Goal: Task Accomplishment & Management: Use online tool/utility

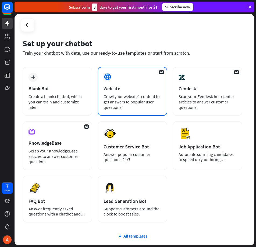
click at [127, 94] on div "Crawl your website’s content to get answers to popular user questions." at bounding box center [133, 102] width 58 height 16
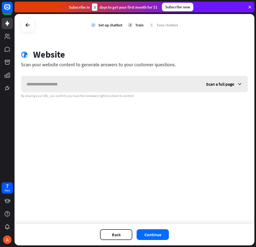
click at [218, 86] on span "Scan a full page" at bounding box center [220, 83] width 28 height 5
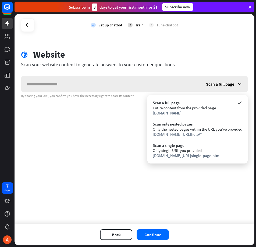
click at [218, 86] on span "Scan a full page" at bounding box center [220, 83] width 28 height 5
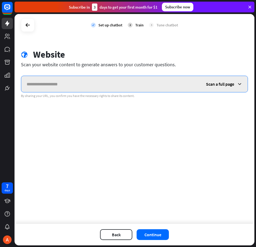
click at [74, 83] on input "text" at bounding box center [110, 84] width 179 height 16
click at [48, 88] on input "text" at bounding box center [110, 84] width 179 height 16
paste input "**********"
type input "**********"
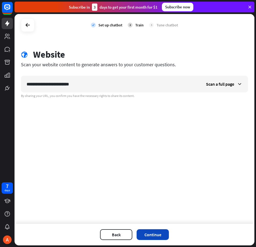
click at [157, 236] on button "Continue" at bounding box center [153, 234] width 32 height 11
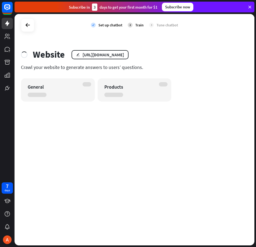
click at [249, 7] on icon at bounding box center [249, 7] width 5 height 5
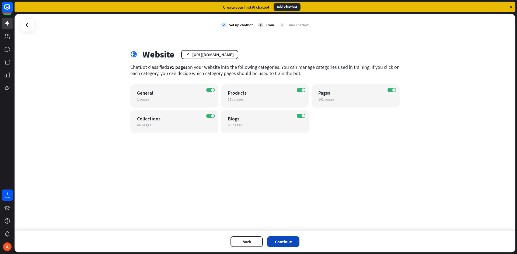
click at [256, 240] on button "Continue" at bounding box center [283, 241] width 32 height 11
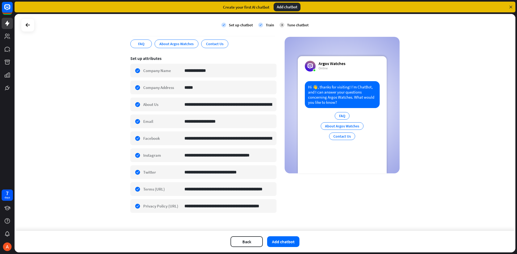
scroll to position [76, 0]
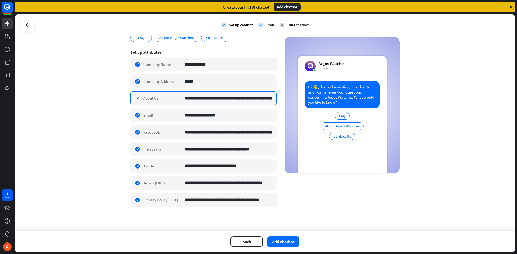
click at [256, 98] on input "**********" at bounding box center [228, 98] width 88 height 13
click at [256, 100] on input "**********" at bounding box center [228, 98] width 88 height 13
drag, startPoint x: 239, startPoint y: 98, endPoint x: 273, endPoint y: 99, distance: 34.2
click at [256, 99] on div "**********" at bounding box center [203, 98] width 146 height 14
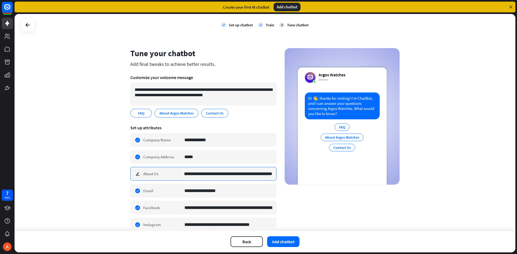
scroll to position [0, 0]
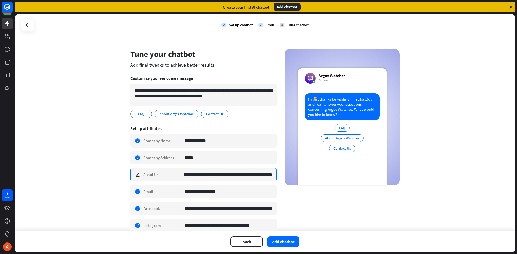
type input "**********"
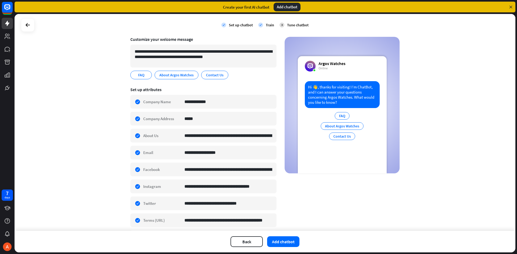
scroll to position [76, 0]
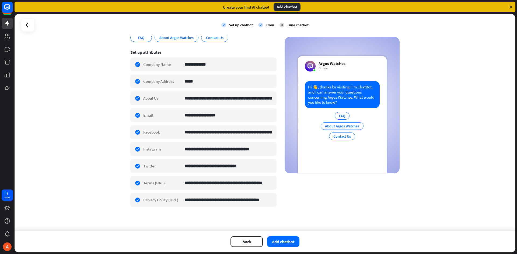
drag, startPoint x: 304, startPoint y: 83, endPoint x: 398, endPoint y: 133, distance: 106.5
click at [256, 133] on div "**********" at bounding box center [265, 93] width 282 height 241
click at [256, 154] on div "Hi 👋, thanks for visiting! I’m ChatBot, and I can answer your questions concern…" at bounding box center [342, 127] width 89 height 92
click at [256, 246] on button "Add chatbot" at bounding box center [283, 241] width 32 height 11
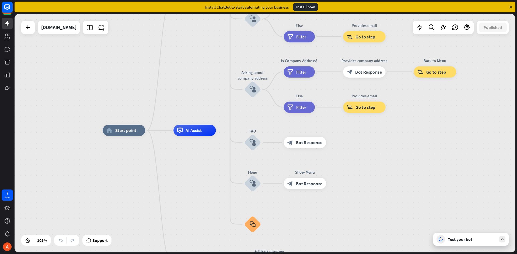
click at [256, 239] on icon at bounding box center [501, 239] width 5 height 5
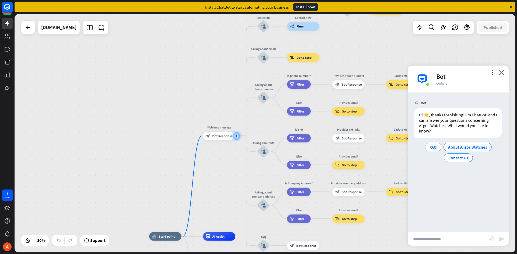
click at [256, 238] on input "text" at bounding box center [448, 238] width 82 height 13
click at [256, 159] on span "Contact Us" at bounding box center [458, 157] width 20 height 5
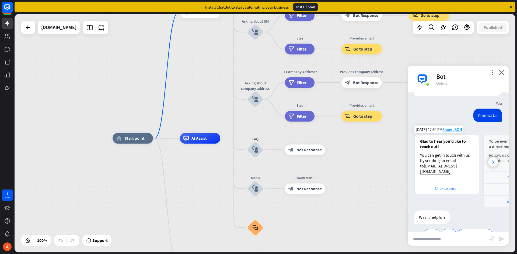
scroll to position [57, 0]
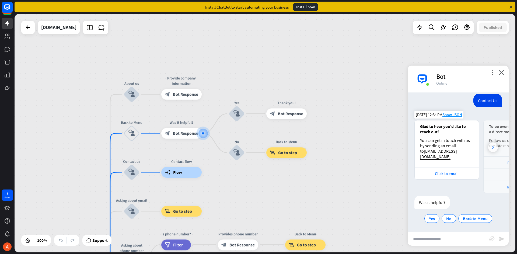
click at [256, 146] on div at bounding box center [493, 148] width 10 height 10
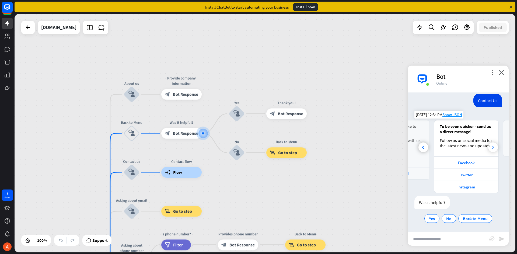
scroll to position [0, 59]
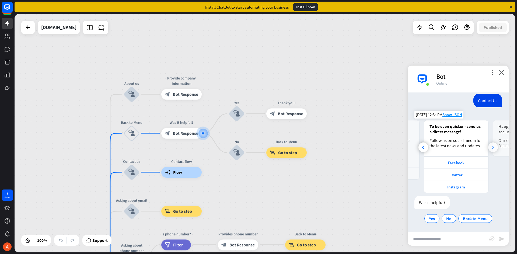
click at [256, 146] on div at bounding box center [493, 148] width 10 height 10
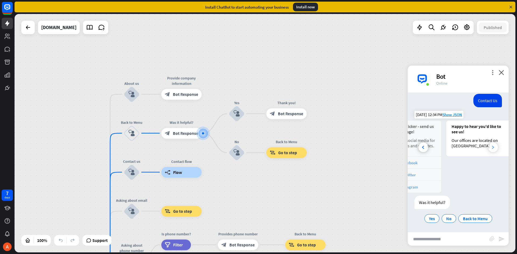
scroll to position [0, 119]
click at [256, 146] on div "Our offices are located on [GEOGRAPHIC_DATA]" at bounding box center [469, 143] width 53 height 11
click at [256, 220] on span "Back to Menu" at bounding box center [474, 218] width 25 height 5
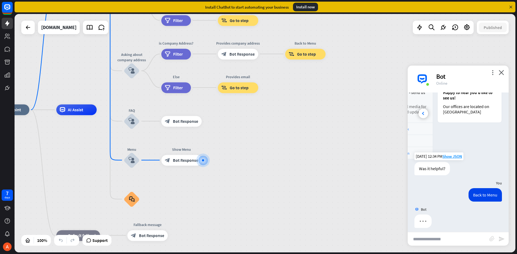
scroll to position [95, 0]
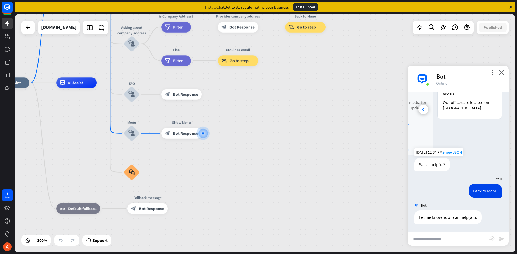
click at [256, 239] on input "text" at bounding box center [448, 238] width 82 height 13
type input "*********"
click at [256, 238] on icon "send" at bounding box center [501, 239] width 6 height 6
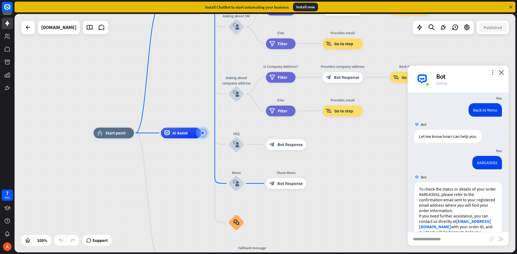
scroll to position [196, 0]
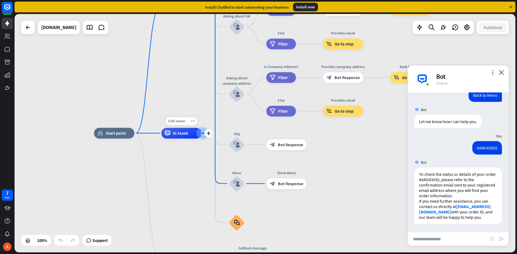
click at [181, 128] on div "Edit name more_horiz plus AI Assist" at bounding box center [181, 133] width 40 height 11
click at [181, 124] on div "Edit name" at bounding box center [176, 121] width 22 height 8
click at [188, 151] on div "home_2 Start point Welcome message block_bot_response Bot Response About us blo…" at bounding box center [344, 252] width 500 height 239
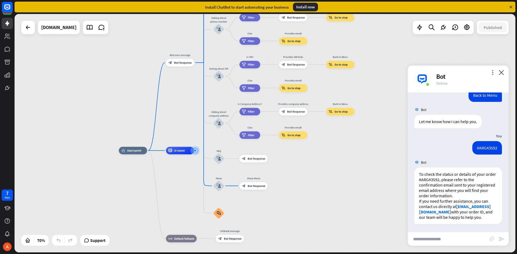
click at [256, 238] on input "text" at bounding box center [448, 238] width 82 height 13
type input "**********"
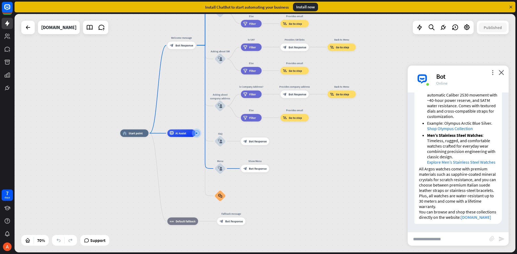
scroll to position [499, 0]
click at [256, 236] on input "text" at bounding box center [448, 238] width 82 height 13
type input "*"
type input "**********"
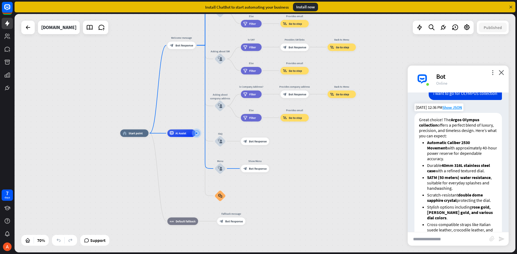
scroll to position [642, 0]
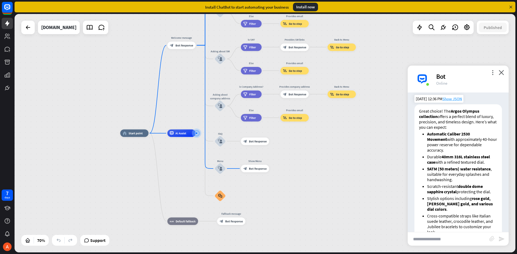
click at [256, 101] on span "Show JSON" at bounding box center [452, 98] width 20 height 5
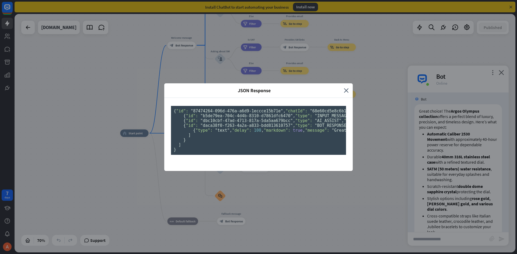
scroll to position [0, 0]
click at [256, 129] on div "JSON Response close { "id": "87474264-096d-476a-a6d9-1eccce15b71e" , "chatId": …" at bounding box center [258, 127] width 517 height 254
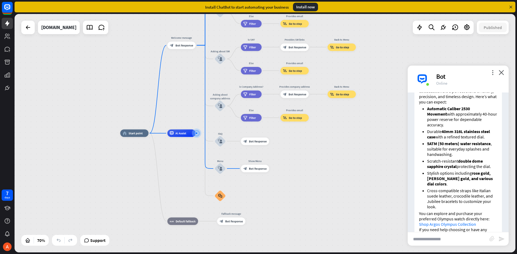
scroll to position [695, 0]
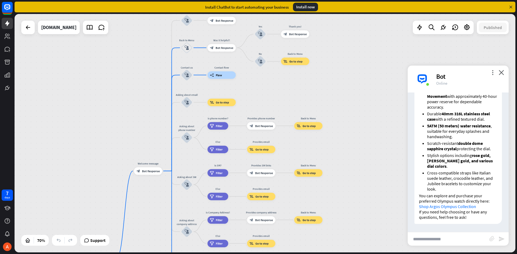
drag, startPoint x: 294, startPoint y: 82, endPoint x: 260, endPoint y: 190, distance: 113.1
click at [256, 198] on div "Edit name more_horiz Provides email block_goto Go to step" at bounding box center [261, 197] width 28 height 8
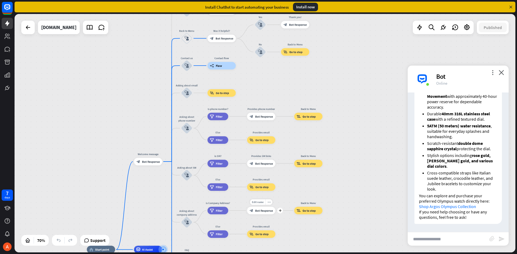
drag, startPoint x: 257, startPoint y: 161, endPoint x: 253, endPoint y: 93, distance: 68.0
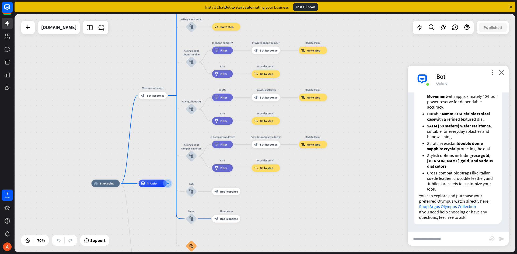
drag, startPoint x: 257, startPoint y: 100, endPoint x: 262, endPoint y: 12, distance: 87.6
click at [256, 12] on div "close Product Help First steps Get started with ChatBot Help Center Follow step…" at bounding box center [266, 127] width 502 height 254
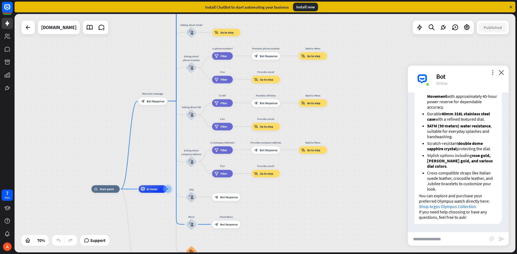
drag, startPoint x: 310, startPoint y: 197, endPoint x: 307, endPoint y: 213, distance: 16.3
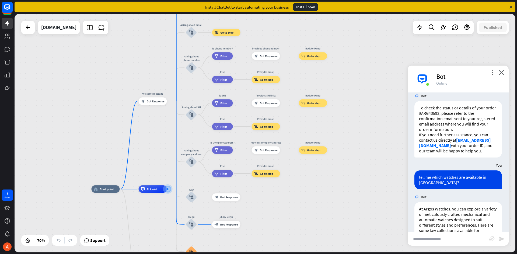
scroll to position [238, 0]
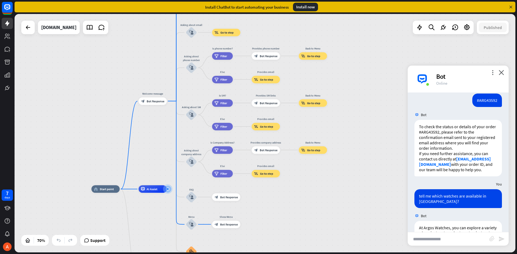
click at [256, 240] on input "text" at bounding box center [448, 238] width 82 height 13
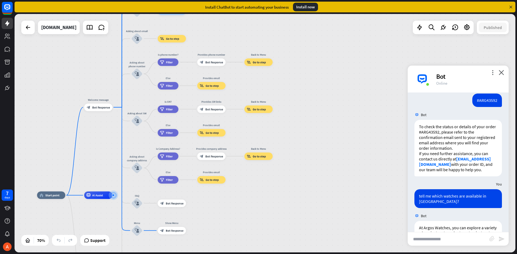
drag, startPoint x: 340, startPoint y: 180, endPoint x: 284, endPoint y: 168, distance: 57.1
click at [256, 168] on div "home_2 Start point Welcome message block_bot_response Bot Response About us blo…" at bounding box center [265, 133] width 500 height 239
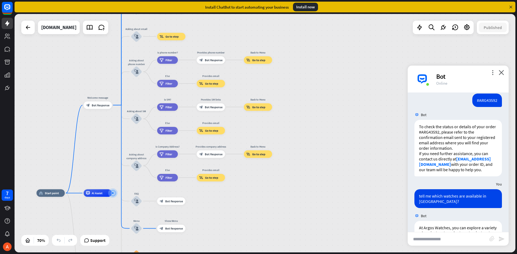
click at [256, 245] on input "text" at bounding box center [448, 238] width 82 height 13
type input "*"
type input "**********"
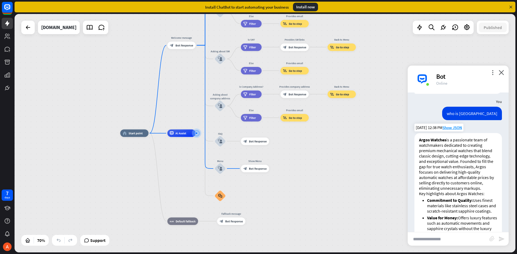
scroll to position [842, 0]
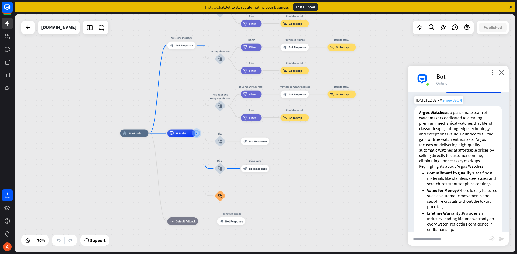
click at [256, 103] on span "Show JSON" at bounding box center [452, 100] width 20 height 5
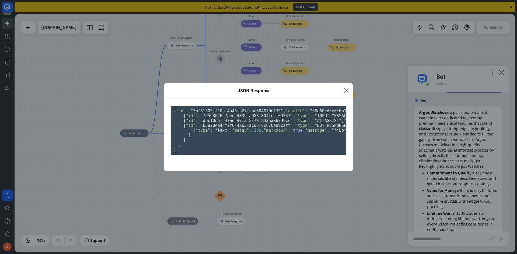
scroll to position [0, 0]
click at [256, 152] on div "{ "id": "3bf81305-f10b-4a45-b27f-bc304870e135" , "chatId": "68e60cd5e8c6b100075…" at bounding box center [258, 134] width 188 height 73
click at [256, 153] on div "JSON Response close { "id": "3bf81305-f10b-4a45-b27f-bc304870e135" , "chatId": …" at bounding box center [258, 127] width 517 height 254
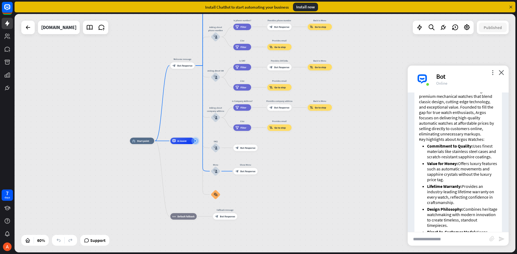
scroll to position [815, 0]
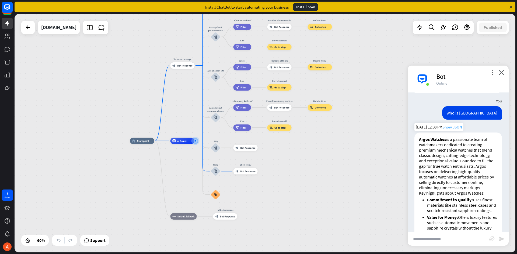
click at [256, 130] on span "Show JSON" at bounding box center [452, 127] width 20 height 5
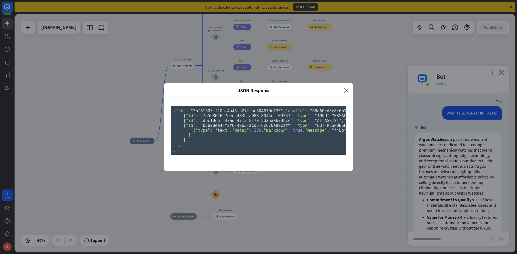
scroll to position [0, 0]
click at [256, 87] on icon "close" at bounding box center [346, 90] width 5 height 6
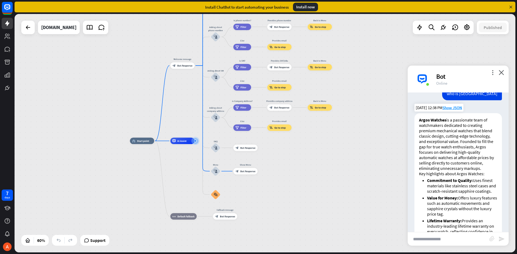
scroll to position [842, 0]
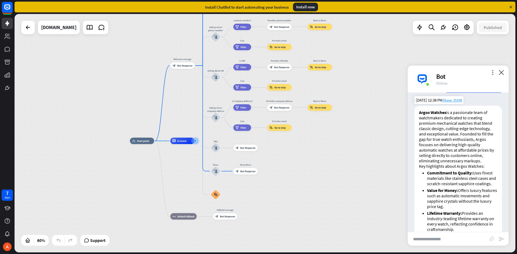
click at [256, 103] on span "Show JSON" at bounding box center [452, 100] width 20 height 5
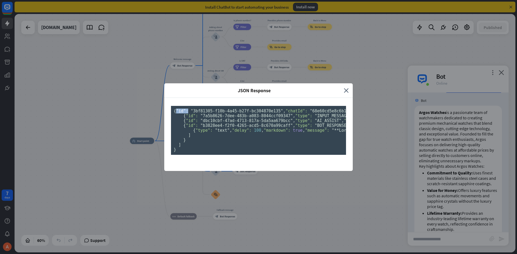
drag, startPoint x: 176, startPoint y: 47, endPoint x: 186, endPoint y: 47, distance: 10.2
click at [186, 109] on span ""id":" at bounding box center [182, 111] width 12 height 5
drag, startPoint x: 176, startPoint y: 52, endPoint x: 194, endPoint y: 53, distance: 18.1
click at [194, 106] on pre "{ "id": "3bf81305-f10b-4a45-b27f-bc304870e135" , "chatId": "68e60cd5e8c6b100075…" at bounding box center [258, 130] width 175 height 49
drag, startPoint x: 183, startPoint y: 82, endPoint x: 203, endPoint y: 84, distance: 19.8
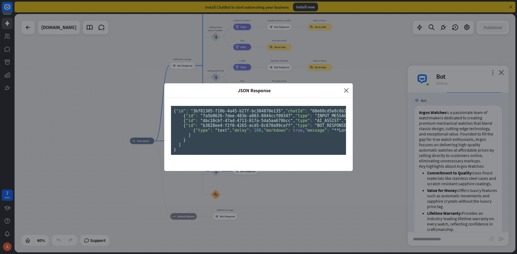
click at [202, 106] on pre "{ "id": "3bf81305-f10b-4a45-b27f-bc304870e135" , "chatId": "68e60cd5e8c6b100075…" at bounding box center [258, 130] width 175 height 49
drag, startPoint x: 341, startPoint y: 24, endPoint x: 343, endPoint y: 20, distance: 4.3
click at [256, 83] on div "JSON Response close" at bounding box center [258, 90] width 188 height 15
click at [256, 87] on icon "close" at bounding box center [346, 90] width 5 height 6
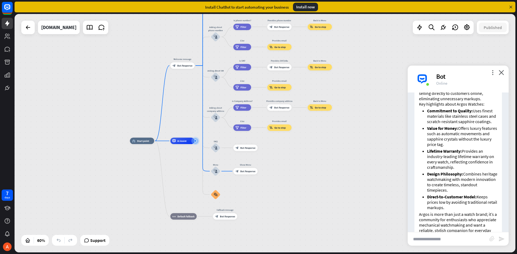
scroll to position [950, 0]
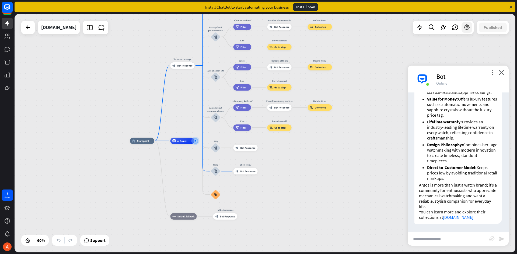
click at [256, 28] on icon at bounding box center [466, 27] width 7 height 7
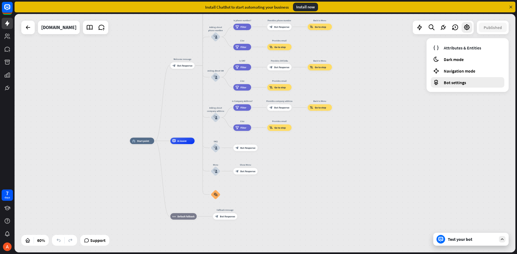
click at [256, 80] on span "Bot settings" at bounding box center [454, 82] width 22 height 5
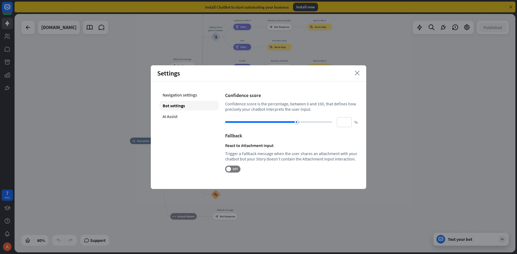
click at [256, 72] on icon "close" at bounding box center [356, 73] width 5 height 5
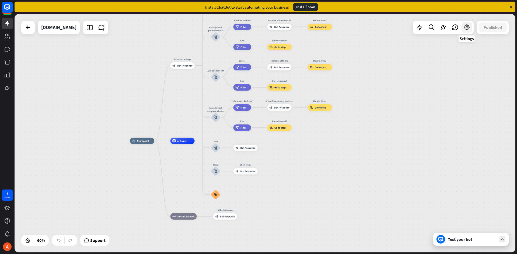
click at [256, 31] on div at bounding box center [466, 27] width 11 height 11
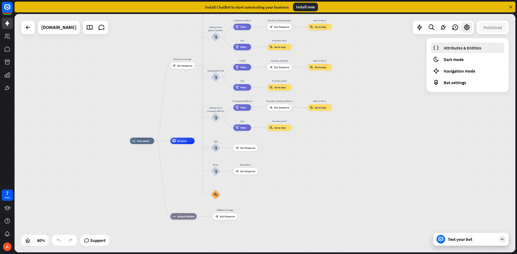
click at [256, 49] on span "Attributes & Entities" at bounding box center [461, 47] width 37 height 5
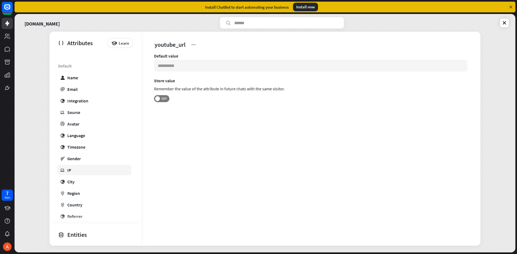
scroll to position [188, 0]
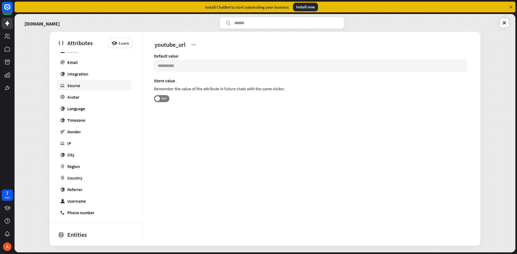
click at [75, 87] on div "Source" at bounding box center [73, 85] width 13 height 5
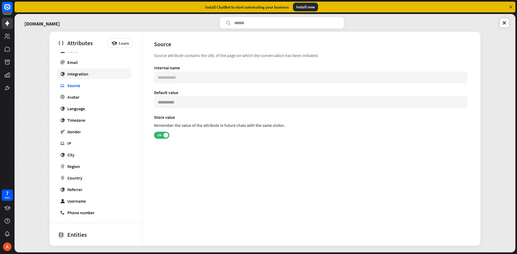
click at [82, 73] on div "Integration" at bounding box center [77, 73] width 21 height 5
type input "***"
type input "**********"
click at [6, 19] on link at bounding box center [7, 23] width 11 height 11
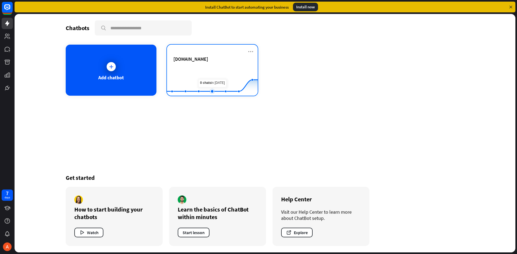
click at [212, 73] on rect at bounding box center [212, 83] width 91 height 34
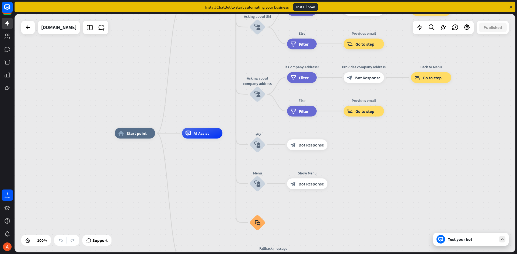
click at [256, 244] on div "Test your bot" at bounding box center [470, 239] width 75 height 13
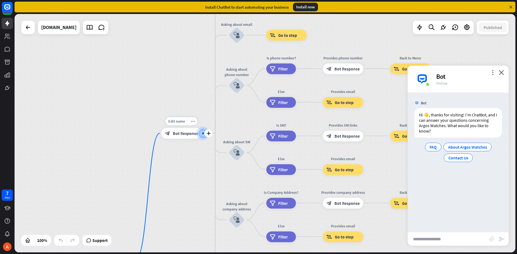
click at [186, 136] on span "Bot Response" at bounding box center [185, 133] width 25 height 5
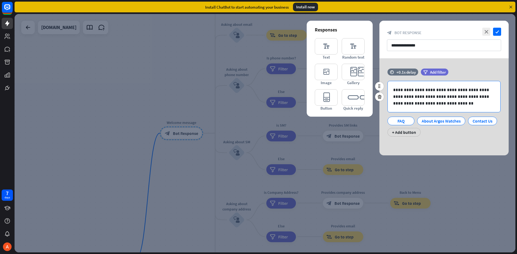
click at [256, 91] on p "**********" at bounding box center [444, 97] width 102 height 20
drag, startPoint x: 461, startPoint y: 91, endPoint x: 447, endPoint y: 91, distance: 14.0
click at [256, 91] on p "**********" at bounding box center [444, 97] width 102 height 20
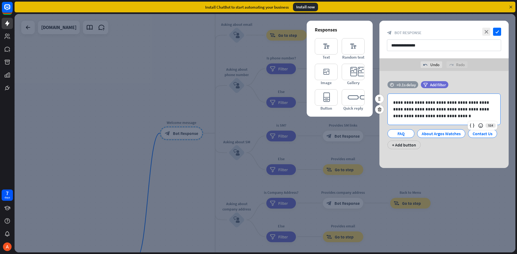
click at [256, 84] on div "+0.1s delay" at bounding box center [405, 84] width 19 height 5
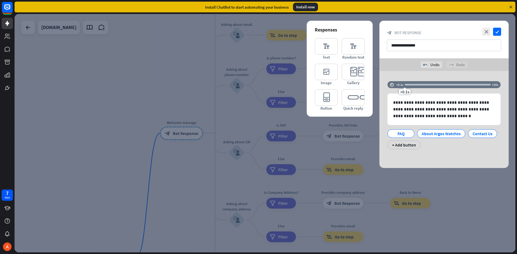
click at [256, 73] on div "**********" at bounding box center [443, 119] width 129 height 97
click at [256, 72] on icon "editor_image" at bounding box center [325, 72] width 23 height 16
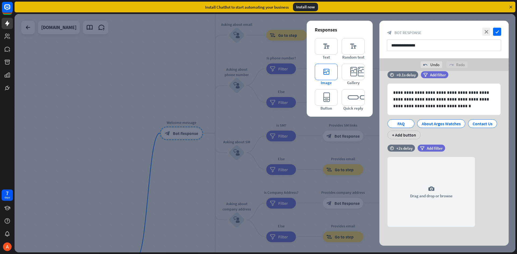
scroll to position [10, 0]
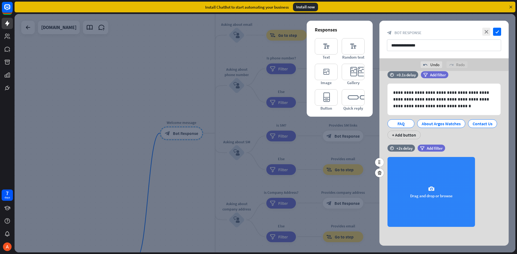
click at [256, 190] on div "camera Drag and drop or browse" at bounding box center [430, 192] width 87 height 70
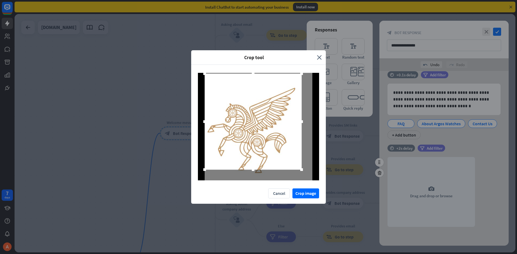
drag, startPoint x: 214, startPoint y: 84, endPoint x: 204, endPoint y: 75, distance: 14.7
click at [204, 75] on div at bounding box center [204, 73] width 3 height 3
drag, startPoint x: 301, startPoint y: 170, endPoint x: 300, endPoint y: 179, distance: 9.2
click at [256, 179] on div at bounding box center [301, 180] width 3 height 3
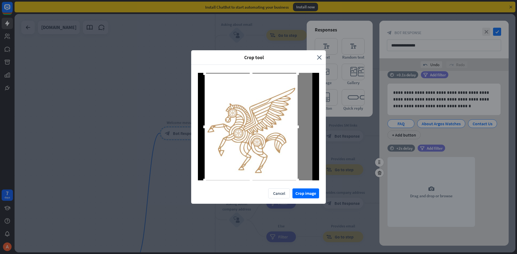
drag, startPoint x: 301, startPoint y: 179, endPoint x: 297, endPoint y: 179, distance: 4.0
click at [256, 179] on div at bounding box center [297, 180] width 3 height 3
click at [256, 195] on button "Crop image" at bounding box center [305, 194] width 27 height 10
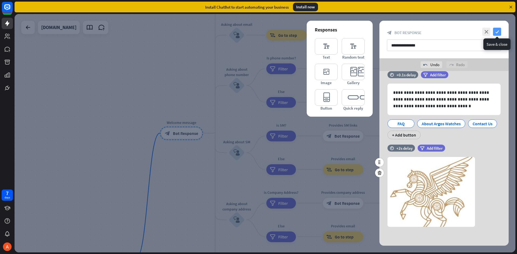
click at [256, 34] on icon "check" at bounding box center [497, 32] width 8 height 8
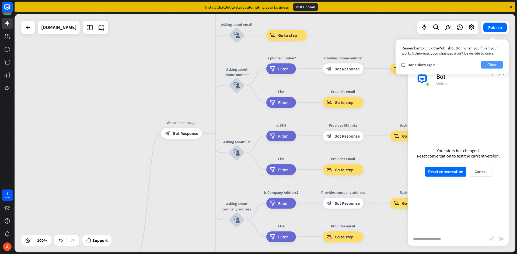
click at [256, 66] on button "Close" at bounding box center [492, 65] width 22 height 8
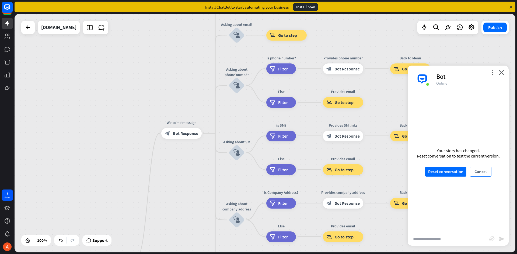
click at [256, 170] on button "Cancel" at bounding box center [480, 172] width 22 height 10
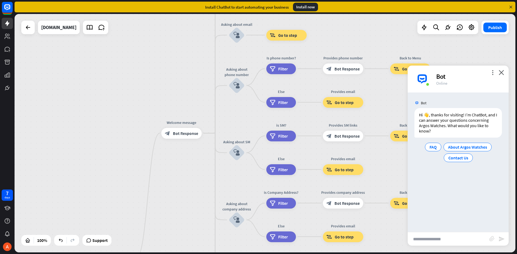
click at [256, 241] on input "text" at bounding box center [448, 238] width 82 height 13
type input "**********"
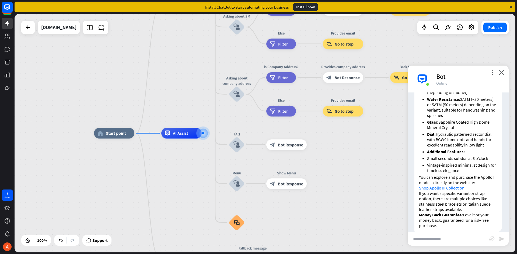
scroll to position [196, 0]
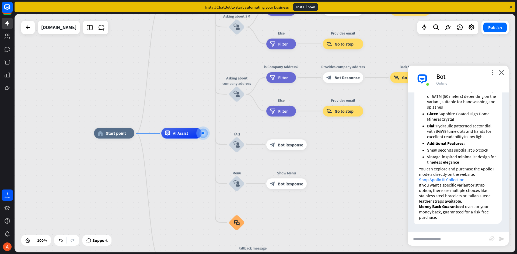
click at [256, 240] on input "text" at bounding box center [448, 238] width 82 height 13
click at [256, 181] on link "Shop Apollo III Collection" at bounding box center [441, 179] width 45 height 5
click at [256, 176] on div "more_horiz" at bounding box center [297, 172] width 10 height 8
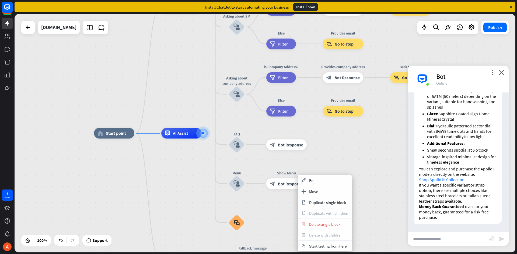
click at [256, 157] on div "home_2 Start point Welcome message block_bot_response Bot Response About us blo…" at bounding box center [344, 252] width 500 height 239
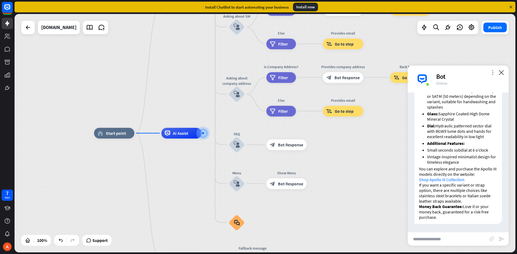
click at [256, 73] on icon "more_vert" at bounding box center [492, 72] width 5 height 5
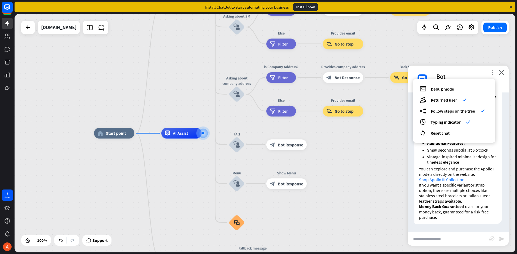
click at [256, 73] on icon "more_vert" at bounding box center [492, 72] width 5 height 5
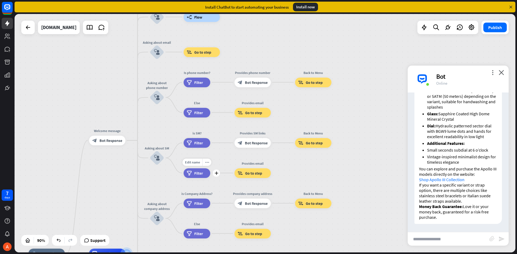
drag, startPoint x: 316, startPoint y: 50, endPoint x: 187, endPoint y: 158, distance: 167.9
click at [189, 159] on div "home_2 Start point Welcome message block_bot_response Bot Response About us blo…" at bounding box center [265, 133] width 500 height 239
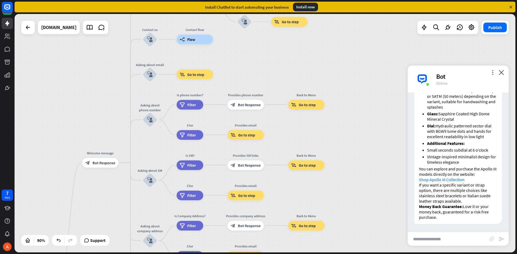
drag, startPoint x: 277, startPoint y: 171, endPoint x: 323, endPoint y: 190, distance: 49.3
click at [256, 170] on div "Edit name more_horiz Back to Menu block_goto Go to step" at bounding box center [306, 165] width 36 height 10
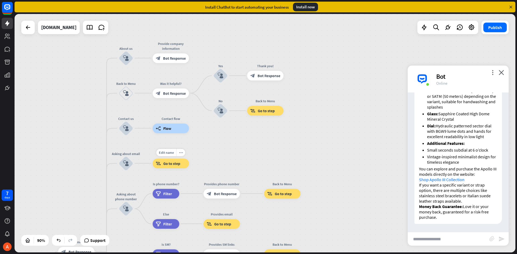
drag, startPoint x: 214, startPoint y: 151, endPoint x: 226, endPoint y: 115, distance: 37.9
click at [189, 161] on div "Edit name more_horiz block_goto Go to step" at bounding box center [171, 164] width 36 height 10
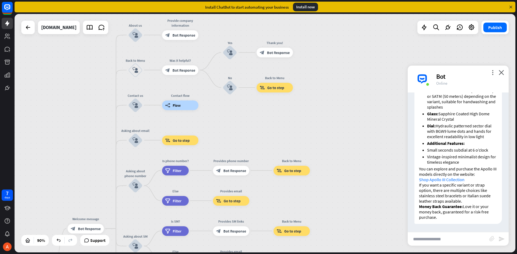
drag, startPoint x: 247, startPoint y: 128, endPoint x: 257, endPoint y: 104, distance: 25.5
click at [256, 104] on div "home_2 Start point Welcome message block_bot_response Bot Response About us blo…" at bounding box center [265, 133] width 500 height 239
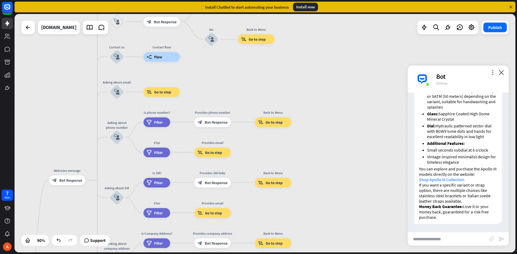
drag, startPoint x: 254, startPoint y: 126, endPoint x: 256, endPoint y: 98, distance: 28.0
click at [229, 79] on div "home_2 Start point Welcome message block_bot_response Bot Response About us blo…" at bounding box center [265, 133] width 500 height 239
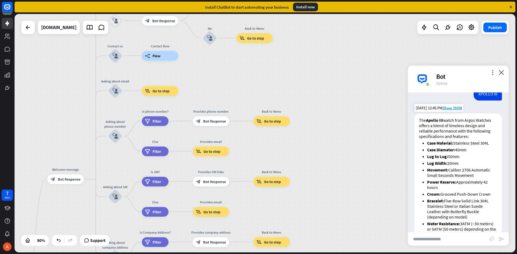
scroll to position [108, 0]
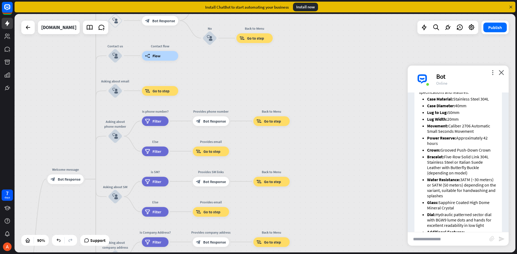
click at [256, 238] on input "text" at bounding box center [448, 238] width 82 height 13
type input "**********"
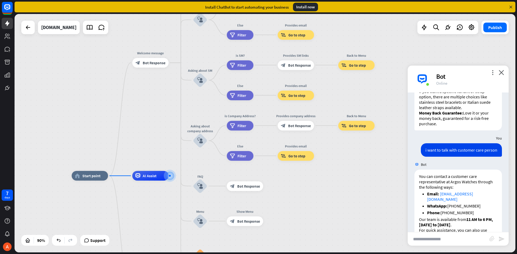
scroll to position [308, 0]
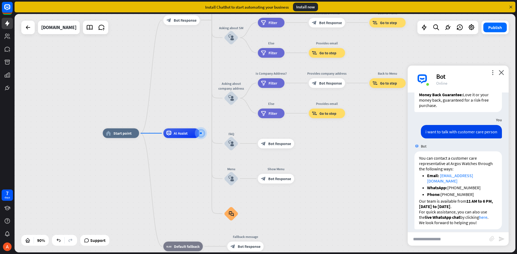
click at [256, 241] on input "text" at bounding box center [448, 238] width 82 height 13
type input "*"
type input "**********"
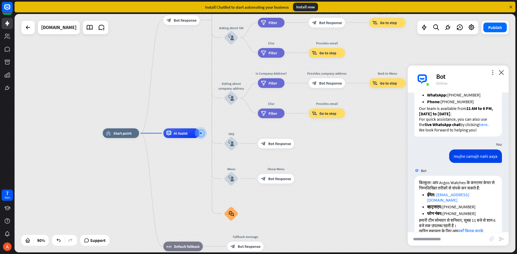
scroll to position [426, 0]
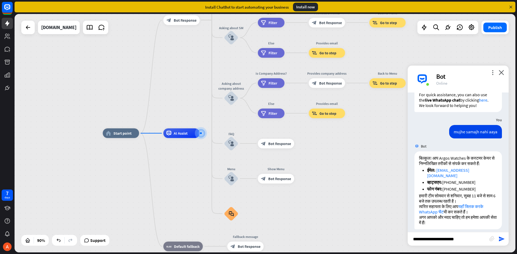
type input "**********"
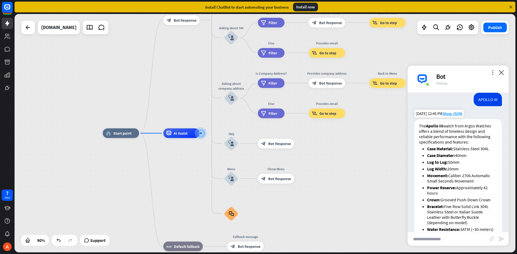
scroll to position [0, 0]
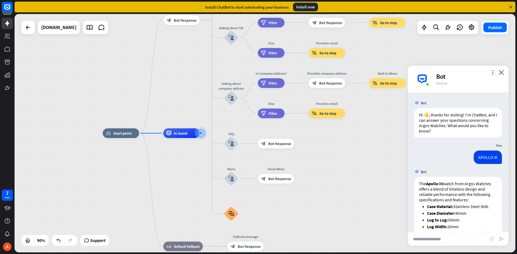
click at [256, 237] on input "text" at bounding box center [448, 238] width 82 height 13
type input "**********"
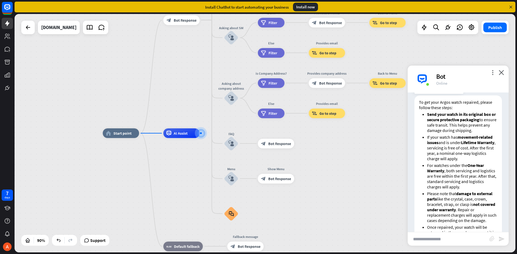
scroll to position [809, 0]
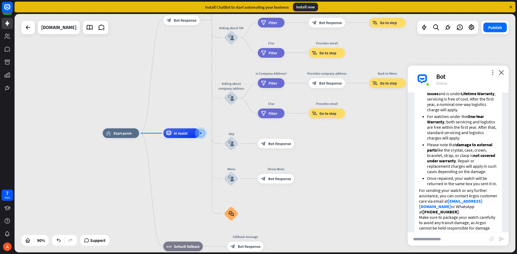
click at [256, 236] on input "text" at bounding box center [448, 238] width 82 height 13
type input "**********"
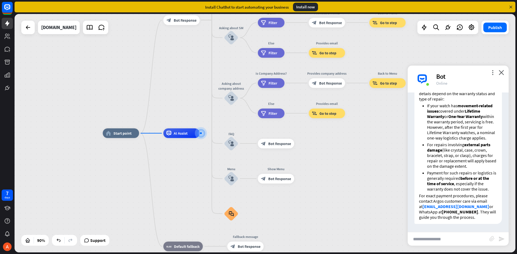
scroll to position [1024, 0]
click at [256, 240] on input "text" at bounding box center [448, 238] width 82 height 13
type input "**********"
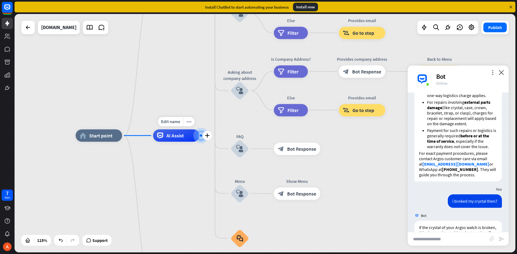
scroll to position [1212, 0]
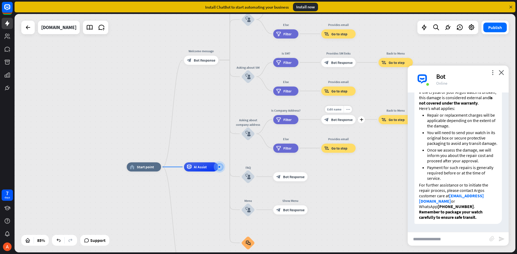
drag, startPoint x: 307, startPoint y: 109, endPoint x: 345, endPoint y: 182, distance: 81.8
click at [256, 124] on div "Edit name more_horiz plus block_bot_response Bot Response" at bounding box center [338, 119] width 34 height 9
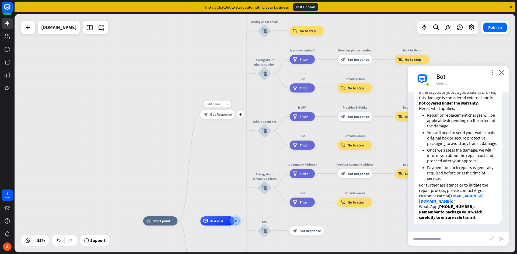
click at [214, 103] on span "Edit name" at bounding box center [213, 104] width 14 height 4
click at [224, 143] on div "**********" at bounding box center [265, 133] width 500 height 239
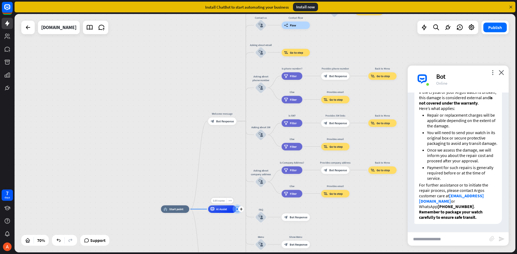
click at [220, 201] on span "Edit name" at bounding box center [219, 200] width 12 height 3
type input "******"
drag, startPoint x: 323, startPoint y: 194, endPoint x: 228, endPoint y: 127, distance: 115.9
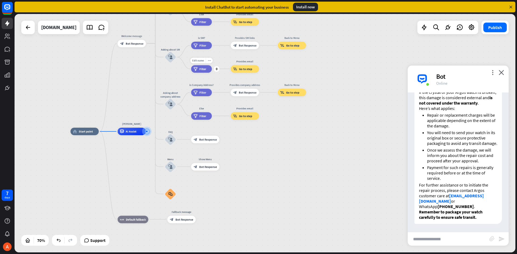
drag, startPoint x: 304, startPoint y: 154, endPoint x: 216, endPoint y: 76, distance: 117.0
click at [212, 73] on div "Edit name more_horiz plus Else filter Filter" at bounding box center [201, 69] width 21 height 8
click at [82, 124] on span "Edit name" at bounding box center [81, 122] width 12 height 3
type input "******"
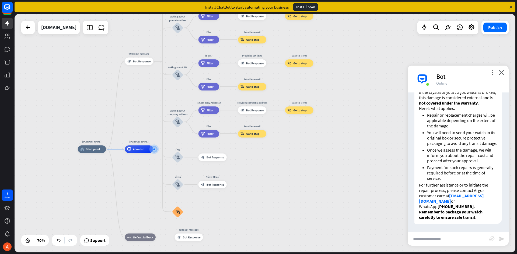
drag, startPoint x: 349, startPoint y: 181, endPoint x: 356, endPoint y: 200, distance: 20.0
click at [256, 200] on div "[PERSON_NAME] home_2 Start point Welcome message block_bot_response Bot Respons…" at bounding box center [253, 232] width 350 height 167
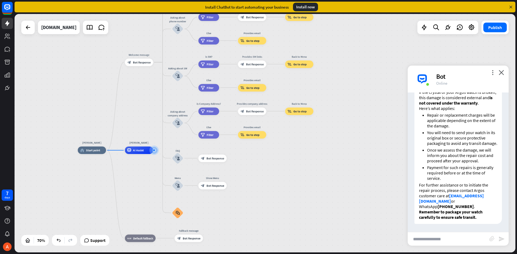
click at [256, 240] on input "text" at bounding box center [448, 238] width 82 height 13
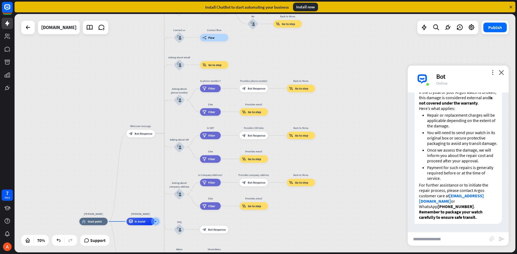
drag, startPoint x: 334, startPoint y: 119, endPoint x: 300, endPoint y: 158, distance: 52.2
click at [256, 174] on div "[PERSON_NAME] home_2 Start point Welcome message block_bot_response Bot Respons…" at bounding box center [265, 133] width 500 height 239
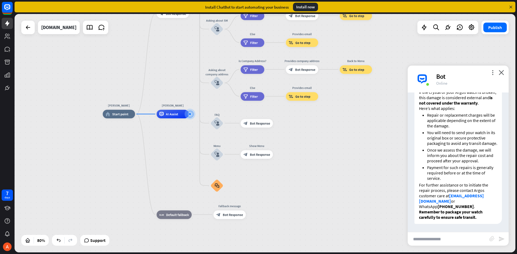
drag, startPoint x: 308, startPoint y: 149, endPoint x: 363, endPoint y: 34, distance: 127.7
click at [256, 34] on div "[PERSON_NAME] home_2 Start point Welcome message block_bot_response Bot Respons…" at bounding box center [265, 133] width 500 height 239
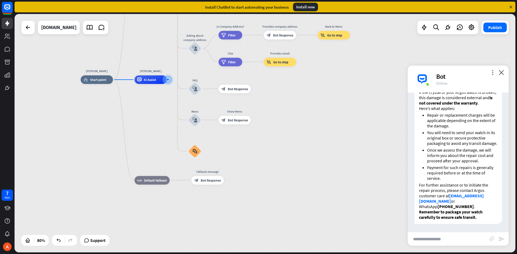
drag, startPoint x: 310, startPoint y: 137, endPoint x: 288, endPoint y: 103, distance: 40.7
click at [256, 103] on div "[PERSON_NAME] home_2 Start point Welcome message block_bot_response Bot Respons…" at bounding box center [281, 175] width 400 height 191
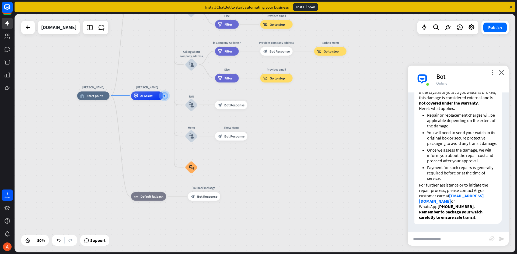
drag, startPoint x: 304, startPoint y: 107, endPoint x: 300, endPoint y: 124, distance: 17.0
click at [256, 123] on div "[PERSON_NAME] home_2 Start point Welcome message block_bot_response Bot Respons…" at bounding box center [277, 191] width 400 height 191
click at [190, 167] on icon "block_faq" at bounding box center [191, 167] width 5 height 5
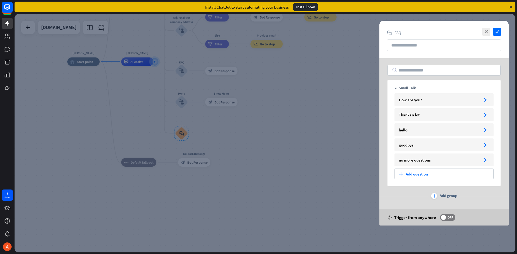
click at [256, 129] on div at bounding box center [265, 133] width 500 height 239
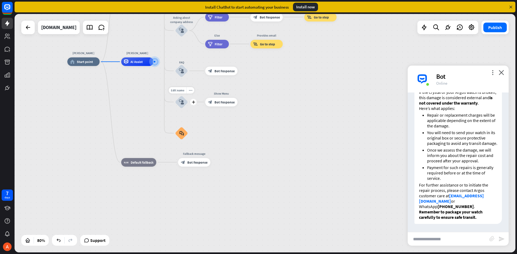
click at [179, 102] on icon "block_user_input" at bounding box center [181, 102] width 5 height 5
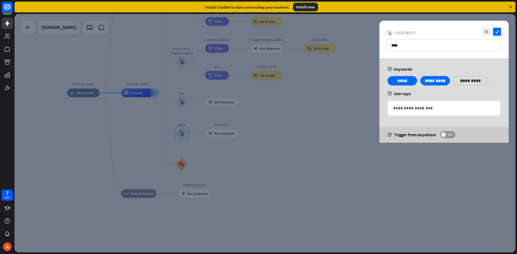
click at [256, 137] on span "OFF" at bounding box center [449, 135] width 8 height 4
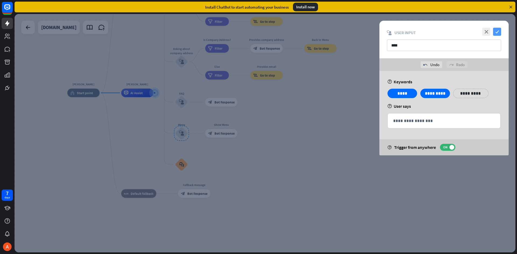
click at [256, 32] on icon "check" at bounding box center [497, 32] width 8 height 8
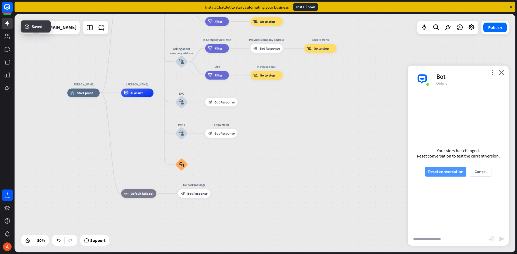
click at [256, 175] on button "Reset conversation" at bounding box center [445, 172] width 41 height 10
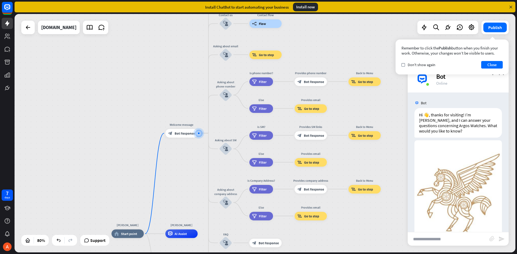
scroll to position [12, 0]
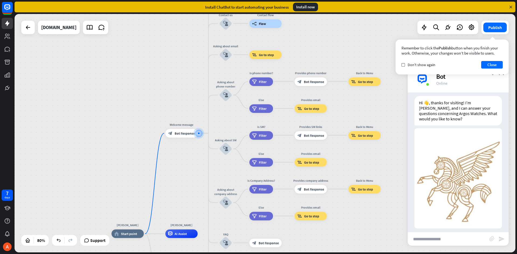
click at [256, 107] on div "[PERSON_NAME] home_2 Start point Welcome message block_bot_response Bot Respons…" at bounding box center [265, 133] width 500 height 239
click at [256, 62] on button "Close" at bounding box center [492, 65] width 22 height 8
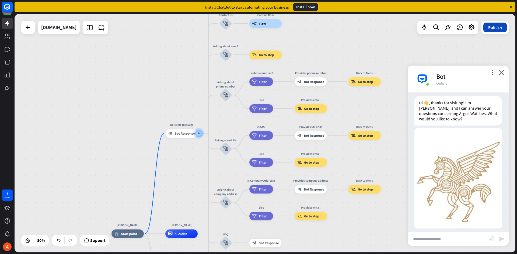
click at [256, 28] on button "Publish" at bounding box center [494, 28] width 23 height 10
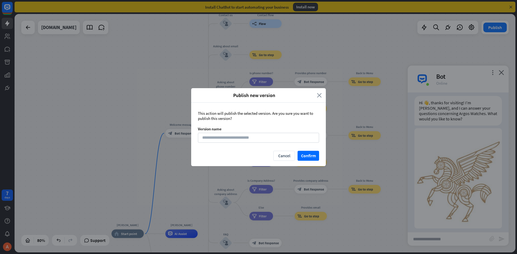
click at [256, 97] on icon "close" at bounding box center [319, 95] width 5 height 6
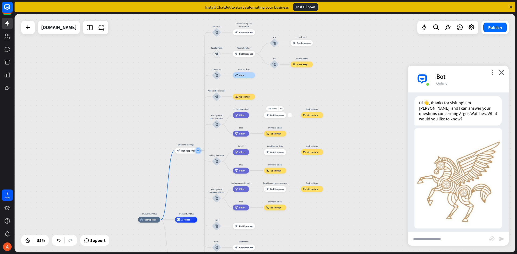
drag, startPoint x: 330, startPoint y: 85, endPoint x: 252, endPoint y: 120, distance: 84.9
click at [252, 120] on div "[PERSON_NAME] home_2 Start point Welcome message block_bot_response Bot Respons…" at bounding box center [265, 133] width 500 height 239
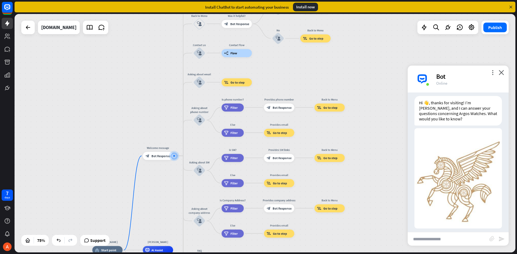
drag, startPoint x: 268, startPoint y: 105, endPoint x: 318, endPoint y: 73, distance: 59.0
click at [256, 73] on div "[PERSON_NAME] home_2 Start point Welcome message block_bot_response Bot Respons…" at bounding box center [265, 133] width 500 height 239
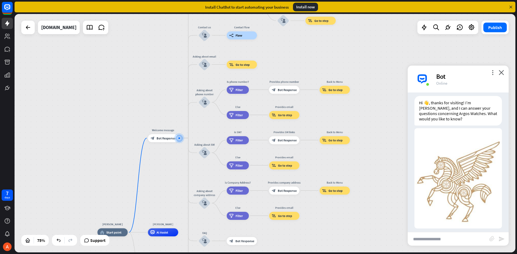
drag, startPoint x: 342, startPoint y: 128, endPoint x: 347, endPoint y: 111, distance: 18.5
click at [256, 111] on div "[PERSON_NAME] home_2 Start point Welcome message block_bot_response Bot Respons…" at bounding box center [265, 133] width 500 height 239
click at [1, 37] on div at bounding box center [7, 47] width 15 height 94
click at [8, 36] on icon at bounding box center [7, 36] width 6 height 6
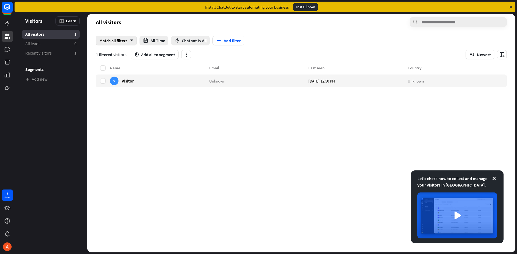
click at [134, 44] on div "Match all filters arrow_down" at bounding box center [116, 41] width 41 height 10
click at [43, 56] on link "Recent visitors 1" at bounding box center [51, 53] width 58 height 9
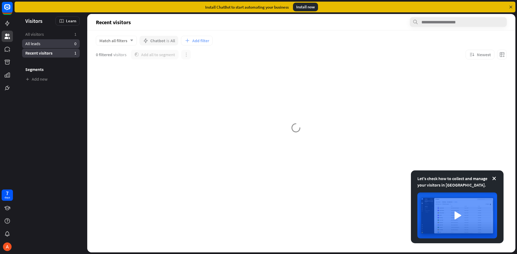
click at [43, 46] on link "All leads 0" at bounding box center [51, 43] width 58 height 9
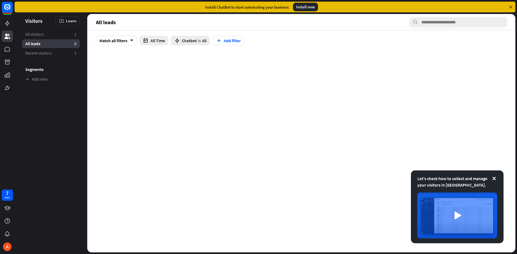
click at [50, 69] on h3 "Segments" at bounding box center [51, 69] width 58 height 5
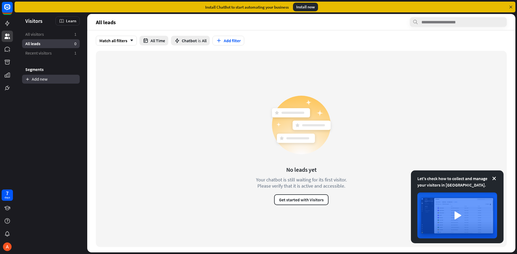
click at [37, 80] on link "Add new" at bounding box center [51, 79] width 58 height 9
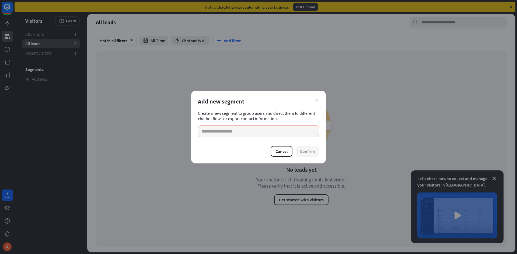
click at [256, 100] on icon "close" at bounding box center [315, 99] width 3 height 3
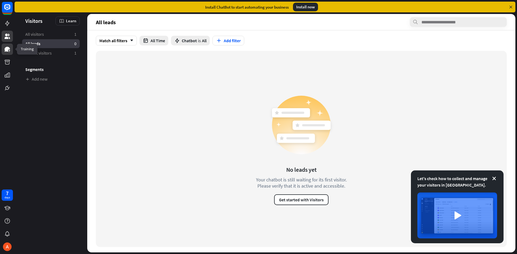
click at [9, 50] on icon at bounding box center [8, 51] width 1 height 2
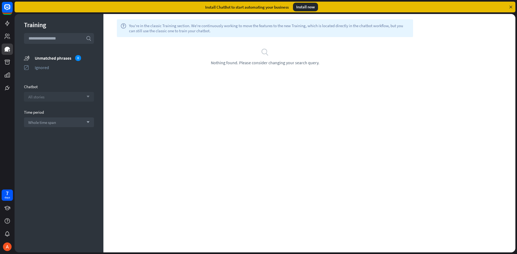
click at [60, 94] on div "All stories arrow_down" at bounding box center [59, 97] width 70 height 10
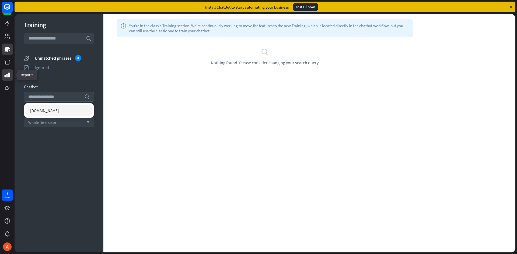
click at [13, 76] on link at bounding box center [7, 74] width 11 height 11
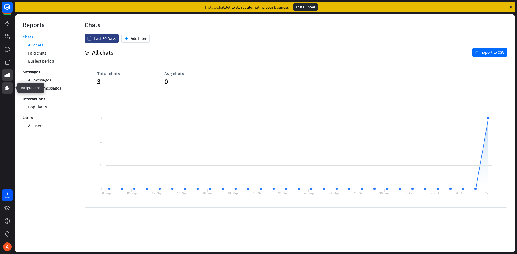
click at [9, 85] on icon at bounding box center [7, 88] width 6 height 6
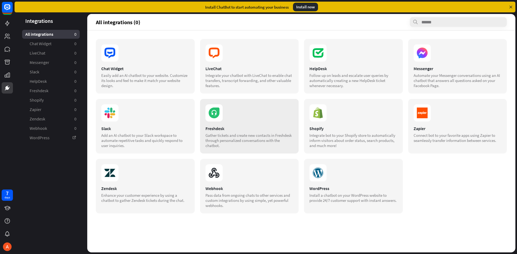
click at [244, 115] on section at bounding box center [249, 112] width 88 height 17
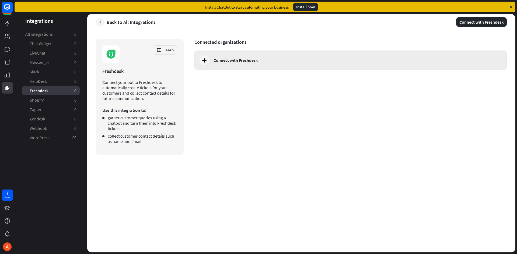
click at [205, 60] on icon at bounding box center [204, 60] width 6 height 6
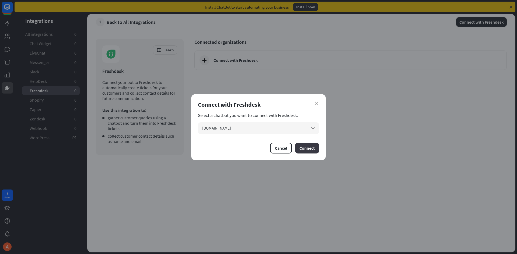
click at [256, 147] on button "Connect" at bounding box center [307, 148] width 24 height 11
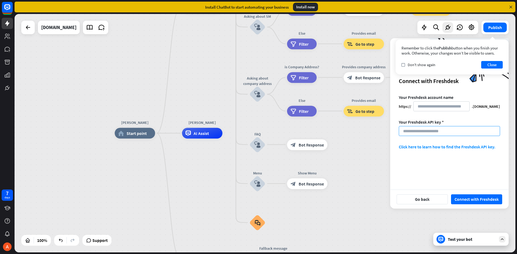
click at [256, 132] on input at bounding box center [448, 131] width 101 height 10
click at [256, 146] on link "Click here to learn how to find the Freshdesk API key." at bounding box center [446, 146] width 96 height 5
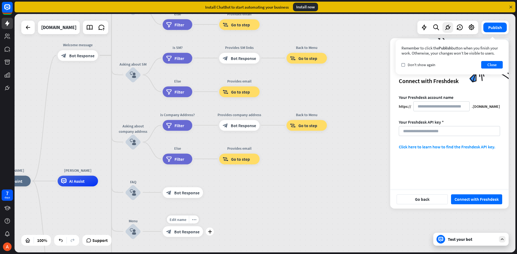
drag, startPoint x: 300, startPoint y: 195, endPoint x: 182, endPoint y: 243, distance: 128.2
click at [182, 237] on div "Edit name more_horiz plus block_bot_response Bot Response" at bounding box center [182, 231] width 40 height 11
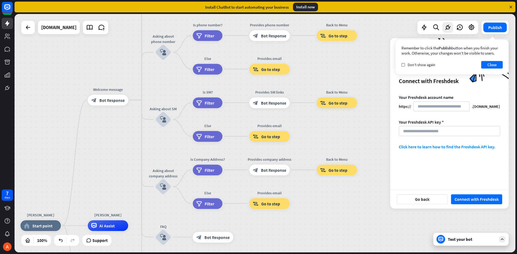
drag, startPoint x: 276, startPoint y: 160, endPoint x: 336, endPoint y: 168, distance: 60.8
click at [256, 204] on div "[PERSON_NAME] home_2 Start point Welcome message block_bot_response Bot Respons…" at bounding box center [265, 133] width 500 height 239
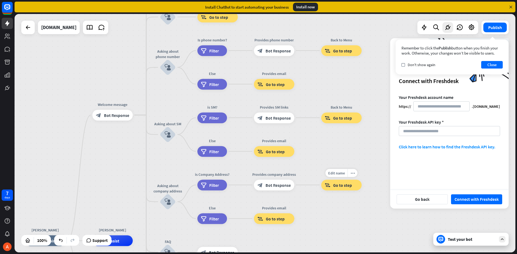
drag, startPoint x: 339, startPoint y: 152, endPoint x: 343, endPoint y: 167, distance: 15.9
click at [256, 167] on div "[PERSON_NAME] home_2 Start point Welcome message block_bot_response Bot Respons…" at bounding box center [265, 133] width 500 height 239
click at [256, 66] on button "Close" at bounding box center [492, 65] width 22 height 8
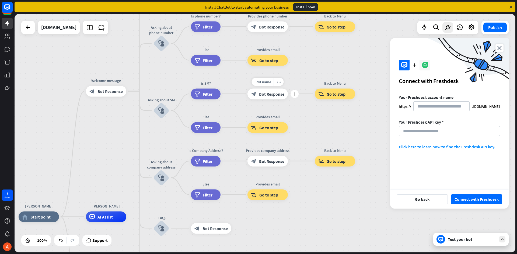
drag, startPoint x: 250, startPoint y: 129, endPoint x: 244, endPoint y: 104, distance: 25.1
click at [247, 99] on div "Edit name more_horiz plus block_bot_response Bot Response" at bounding box center [267, 94] width 40 height 11
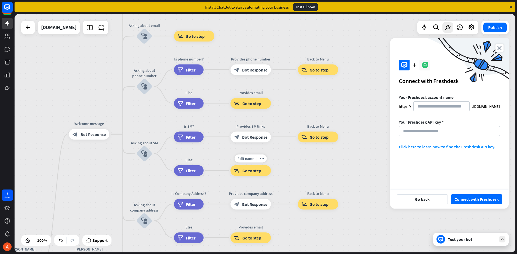
drag, startPoint x: 247, startPoint y: 144, endPoint x: 286, endPoint y: 163, distance: 43.4
click at [230, 176] on div "Edit name more_horiz block_goto Go to step" at bounding box center [250, 170] width 40 height 11
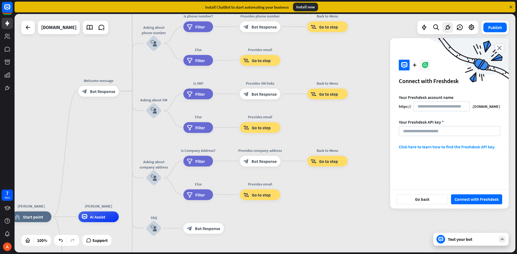
drag, startPoint x: 287, startPoint y: 163, endPoint x: 298, endPoint y: 117, distance: 47.8
click at [256, 122] on div "Provides email block_goto Go to step" at bounding box center [260, 127] width 40 height 11
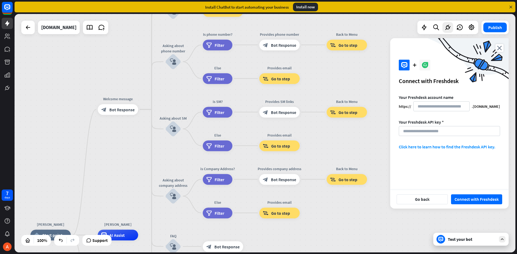
drag, startPoint x: 321, startPoint y: 182, endPoint x: 319, endPoint y: 159, distance: 23.2
click at [256, 206] on div "[PERSON_NAME] home_2 Start point Welcome message block_bot_response Bot Respons…" at bounding box center [265, 133] width 500 height 239
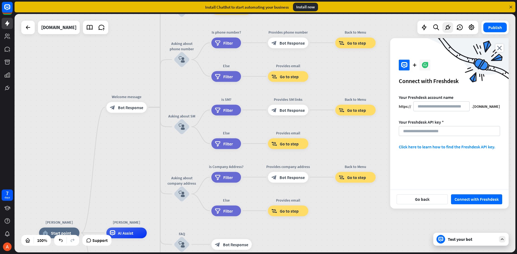
drag, startPoint x: 317, startPoint y: 152, endPoint x: 326, endPoint y: 152, distance: 8.6
click at [256, 152] on div "[PERSON_NAME] home_2 Start point Welcome message block_bot_response Bot Respons…" at bounding box center [265, 133] width 500 height 239
drag, startPoint x: 292, startPoint y: 130, endPoint x: 292, endPoint y: 111, distance: 19.4
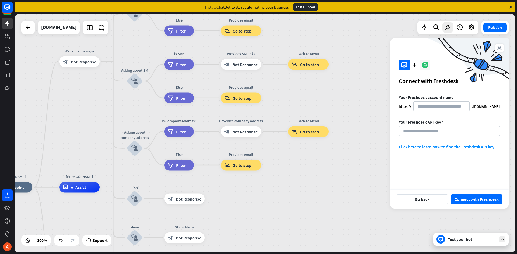
drag, startPoint x: 339, startPoint y: 136, endPoint x: 296, endPoint y: 83, distance: 68.8
click at [256, 83] on div "[PERSON_NAME] home_2 Start point Welcome message block_bot_response Bot Respons…" at bounding box center [265, 133] width 500 height 239
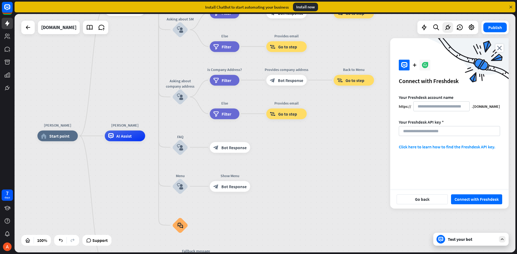
drag, startPoint x: 257, startPoint y: 192, endPoint x: 299, endPoint y: 148, distance: 60.3
click at [256, 148] on div "[PERSON_NAME] home_2 Start point Welcome message block_bot_response Bot Respons…" at bounding box center [287, 255] width 500 height 239
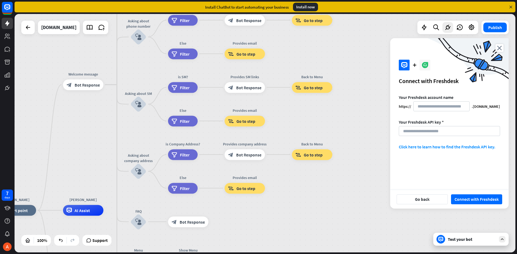
drag, startPoint x: 296, startPoint y: 157, endPoint x: 256, endPoint y: 229, distance: 82.5
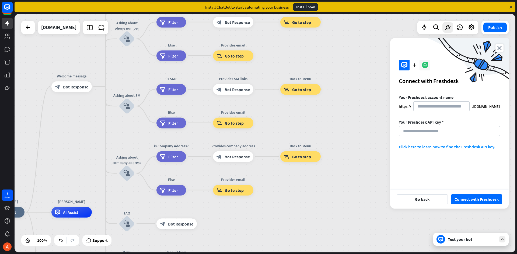
drag, startPoint x: 335, startPoint y: 106, endPoint x: 322, endPoint y: 109, distance: 13.4
click at [256, 109] on div "[PERSON_NAME] home_2 Start point Welcome message block_bot_response Bot Respons…" at bounding box center [265, 133] width 500 height 239
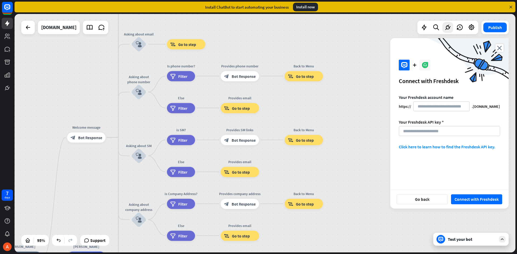
drag, startPoint x: 288, startPoint y: 142, endPoint x: 287, endPoint y: 184, distance: 42.8
click at [256, 184] on div "[PERSON_NAME] home_2 Start point Welcome message block_bot_response Bot Respons…" at bounding box center [265, 133] width 500 height 239
click at [256, 131] on input at bounding box center [448, 131] width 101 height 10
click at [256, 201] on button "Go back" at bounding box center [421, 199] width 51 height 10
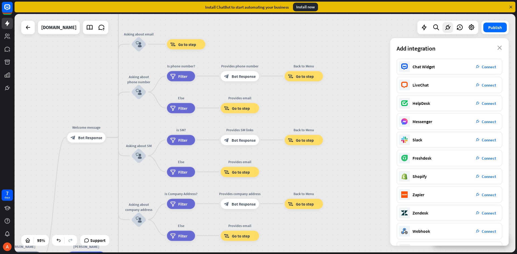
click at [256, 49] on div "Add integration close" at bounding box center [449, 48] width 118 height 20
click at [256, 48] on icon "close" at bounding box center [499, 48] width 5 height 4
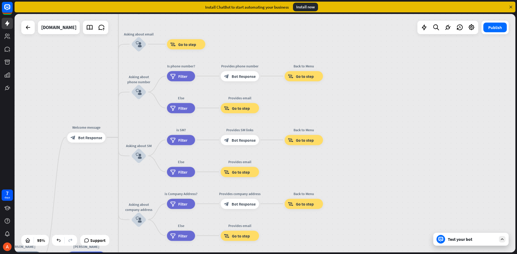
click at [256, 238] on div "Test your bot" at bounding box center [471, 239] width 48 height 5
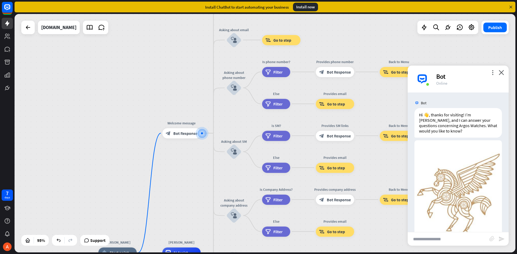
click at [256, 236] on input "text" at bounding box center [448, 238] width 82 height 13
type input "**********"
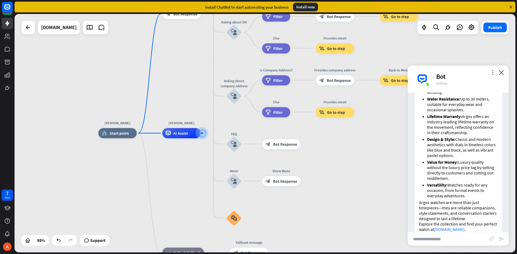
scroll to position [280, 0]
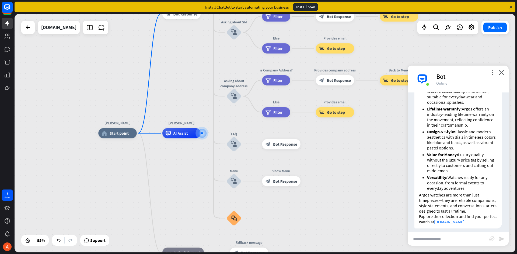
click at [256, 240] on input "text" at bounding box center [448, 238] width 82 height 13
type input "**********"
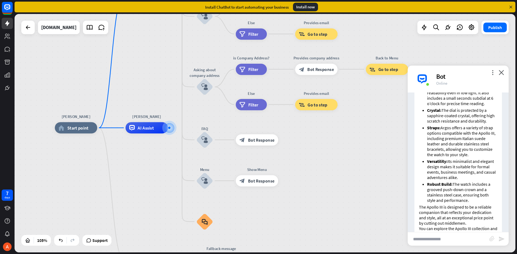
scroll to position [591, 0]
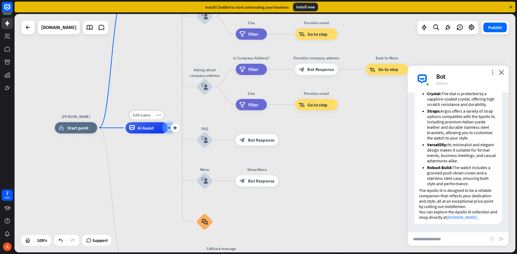
click at [144, 133] on div "Edit name more_horiz plus AI Assist" at bounding box center [146, 127] width 42 height 11
click at [144, 133] on div "AI Assist" at bounding box center [146, 127] width 42 height 11
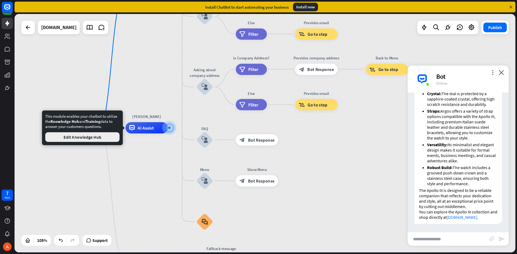
click at [95, 140] on button "Edit Knowledge Hub" at bounding box center [82, 137] width 74 height 10
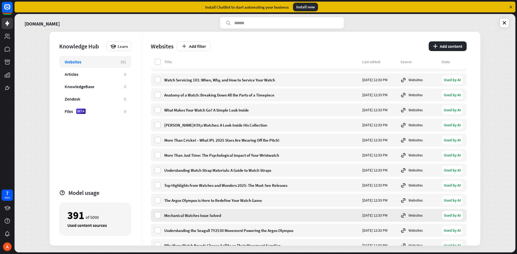
scroll to position [457, 0]
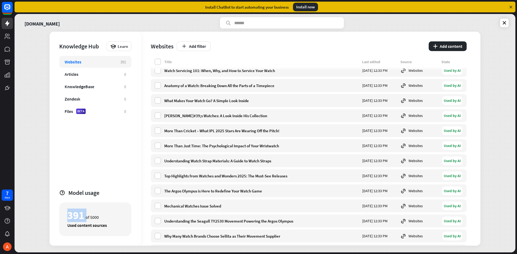
drag, startPoint x: 86, startPoint y: 218, endPoint x: 75, endPoint y: 215, distance: 11.3
click at [66, 217] on div "391 of 5000 Used content sources" at bounding box center [95, 220] width 72 height 34
click at [256, 26] on link at bounding box center [504, 23] width 9 height 9
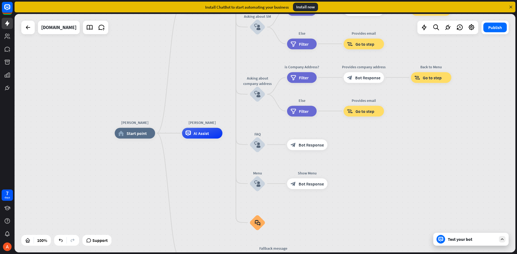
click at [256, 243] on div "Test your bot" at bounding box center [470, 239] width 75 height 13
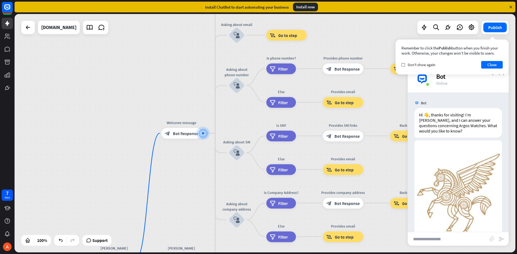
scroll to position [12, 0]
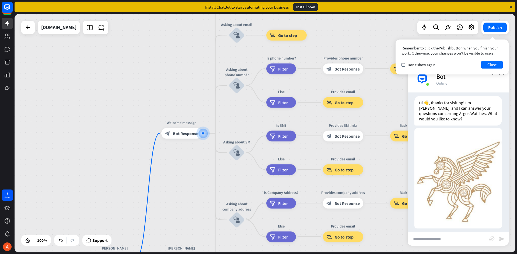
click at [256, 236] on input "text" at bounding box center [448, 238] width 82 height 13
type input "**********"
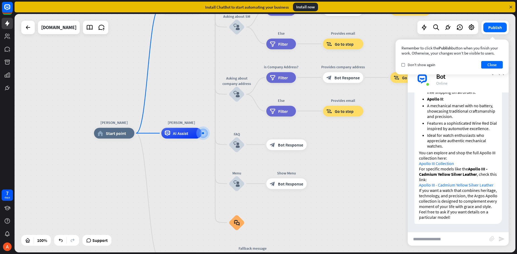
scroll to position [339, 0]
click at [256, 161] on link "Apollo III Collection" at bounding box center [436, 163] width 35 height 5
click at [256, 182] on link "Apollo III - Cadmium Yellow Silver Leather" at bounding box center [456, 184] width 75 height 5
click at [256, 237] on input "text" at bounding box center [448, 238] width 82 height 13
type input "**********"
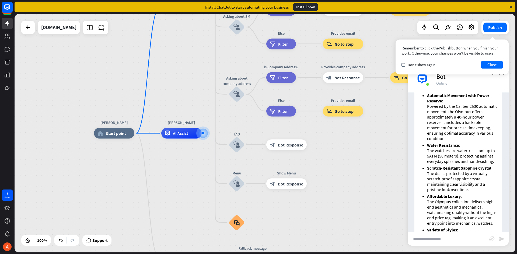
scroll to position [494, 0]
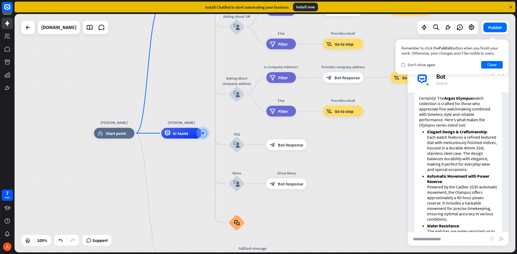
click at [256, 89] on span "Show JSON" at bounding box center [450, 85] width 20 height 5
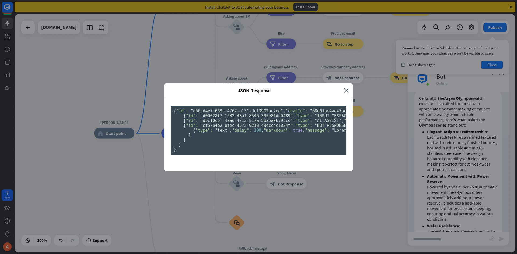
scroll to position [0, 0]
drag, startPoint x: 232, startPoint y: 161, endPoint x: 208, endPoint y: 175, distance: 28.5
click at [208, 155] on pre "{ "id": "d56ad4e7-669c-4762-a131-dc13902ac7ed" , "chatId": "68e61ae4ae47ac00078…" at bounding box center [258, 130] width 175 height 49
click at [256, 155] on pre "{ "id": "d56ad4e7-669c-4762-a131-dc13902ac7ed" , "chatId": "68e61ae4ae47ac00078…" at bounding box center [258, 130] width 175 height 49
click at [256, 118] on span ""something about OLYMPUS"" at bounding box center [405, 116] width 61 height 5
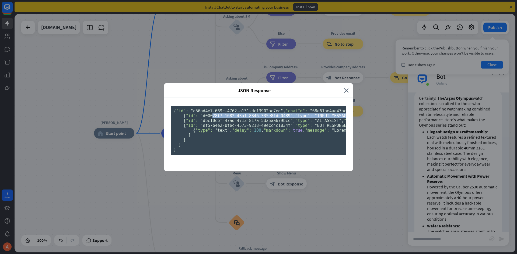
drag, startPoint x: 245, startPoint y: 174, endPoint x: 210, endPoint y: 169, distance: 34.8
click at [210, 155] on pre "{ "id": "d56ad4e7-669c-4762-a131-dc13902ac7ed" , "chatId": "68e61ae4ae47ac00078…" at bounding box center [258, 130] width 175 height 49
drag, startPoint x: 274, startPoint y: 179, endPoint x: 211, endPoint y: 174, distance: 63.4
click at [211, 155] on pre "{ "id": "d56ad4e7-669c-4762-a131-dc13902ac7ed" , "chatId": "68e61ae4ae47ac00078…" at bounding box center [258, 130] width 175 height 49
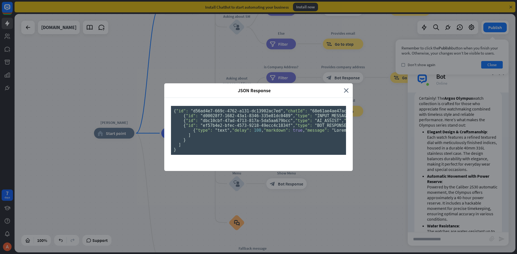
drag, startPoint x: 286, startPoint y: 169, endPoint x: 290, endPoint y: 164, distance: 6.1
click at [256, 155] on pre "{ "id": "d56ad4e7-669c-4762-a131-dc13902ac7ed" , "chatId": "68e61ae4ae47ac00078…" at bounding box center [258, 130] width 175 height 49
drag, startPoint x: 209, startPoint y: 156, endPoint x: 225, endPoint y: 153, distance: 15.9
click at [233, 155] on pre "{ "id": "d56ad4e7-669c-4762-a131-dc13902ac7ed" , "chatId": "68e61ae4ae47ac00078…" at bounding box center [258, 130] width 175 height 49
drag, startPoint x: 218, startPoint y: 150, endPoint x: 224, endPoint y: 151, distance: 5.4
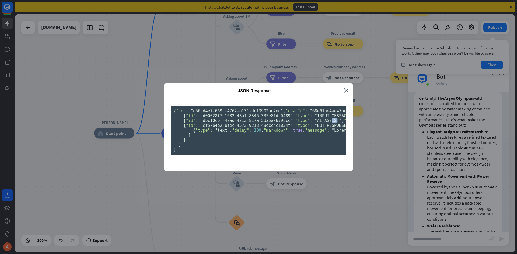
click at [256, 123] on span ""AI_ASSIST"" at bounding box center [327, 120] width 27 height 5
drag, startPoint x: 232, startPoint y: 199, endPoint x: 192, endPoint y: 199, distance: 40.9
click at [192, 155] on pre "{ "id": "d56ad4e7-669c-4762-a131-dc13902ac7ed" , "chatId": "68e61ae4ae47ac00078…" at bounding box center [258, 130] width 175 height 49
click at [256, 160] on div "JSON Response close { "id": "d56ad4e7-669c-4762-a131-dc13902ac7ed" , "chatId": …" at bounding box center [258, 127] width 517 height 254
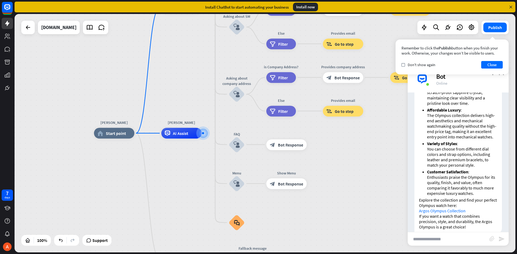
scroll to position [709, 0]
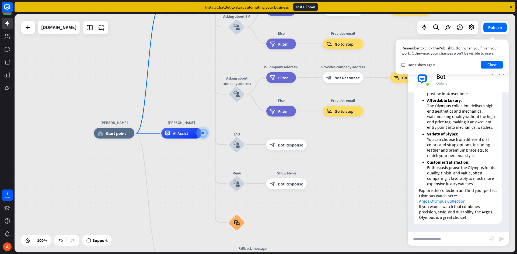
click at [256, 202] on link "Argos Olympus Collection" at bounding box center [442, 201] width 47 height 5
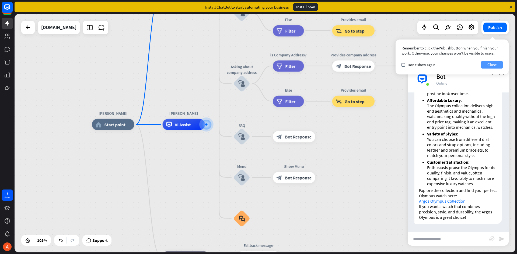
click at [256, 65] on button "Close" at bounding box center [492, 65] width 22 height 8
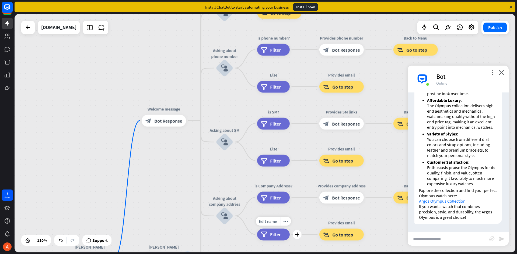
drag, startPoint x: 311, startPoint y: 82, endPoint x: 297, endPoint y: 174, distance: 93.0
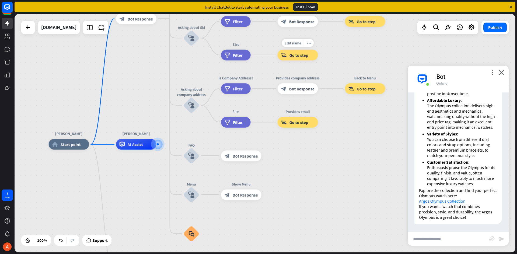
drag, startPoint x: 298, startPoint y: 152, endPoint x: 273, endPoint y: 62, distance: 93.3
click at [256, 60] on div "Edit name more_horiz Provides email block_goto Go to step" at bounding box center [297, 54] width 40 height 11
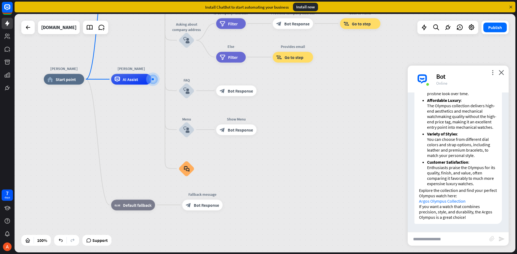
drag, startPoint x: 245, startPoint y: 172, endPoint x: 241, endPoint y: 111, distance: 61.2
click at [239, 109] on div "[PERSON_NAME] home_2 Start point Welcome message block_bot_response Bot Respons…" at bounding box center [294, 198] width 500 height 239
